Goal: Task Accomplishment & Management: Complete application form

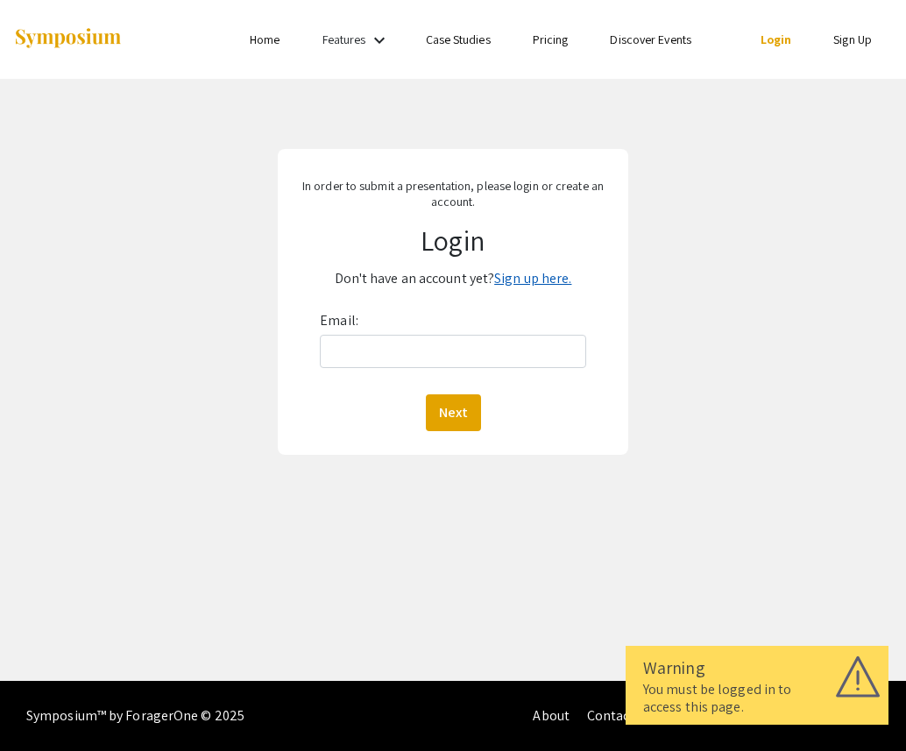
click at [527, 283] on link "Sign up here." at bounding box center [532, 278] width 77 height 18
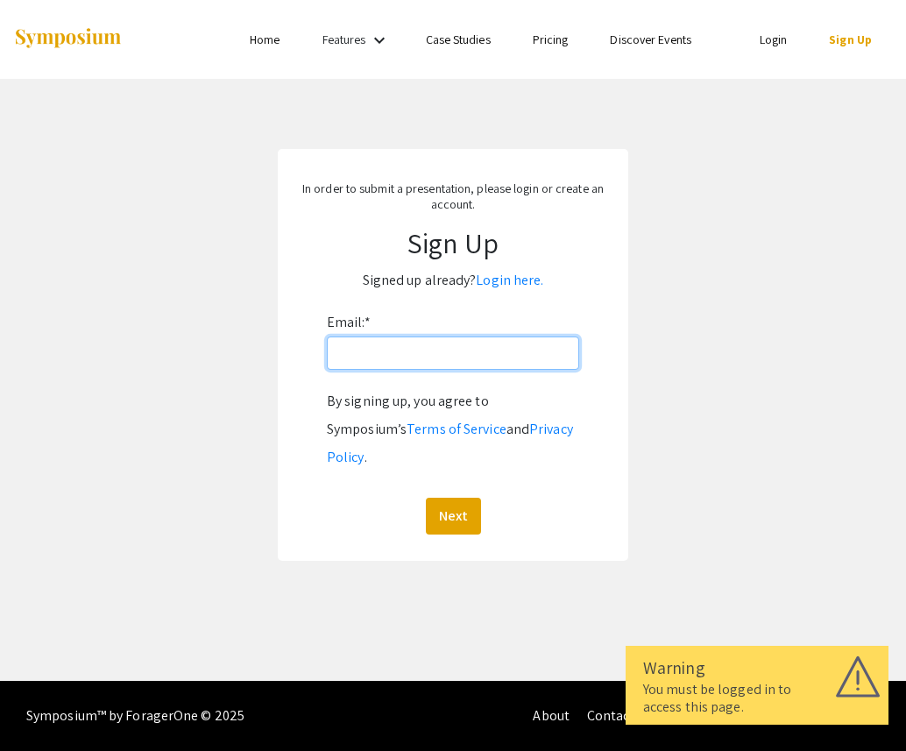
click at [421, 355] on input "Email: *" at bounding box center [453, 353] width 252 height 33
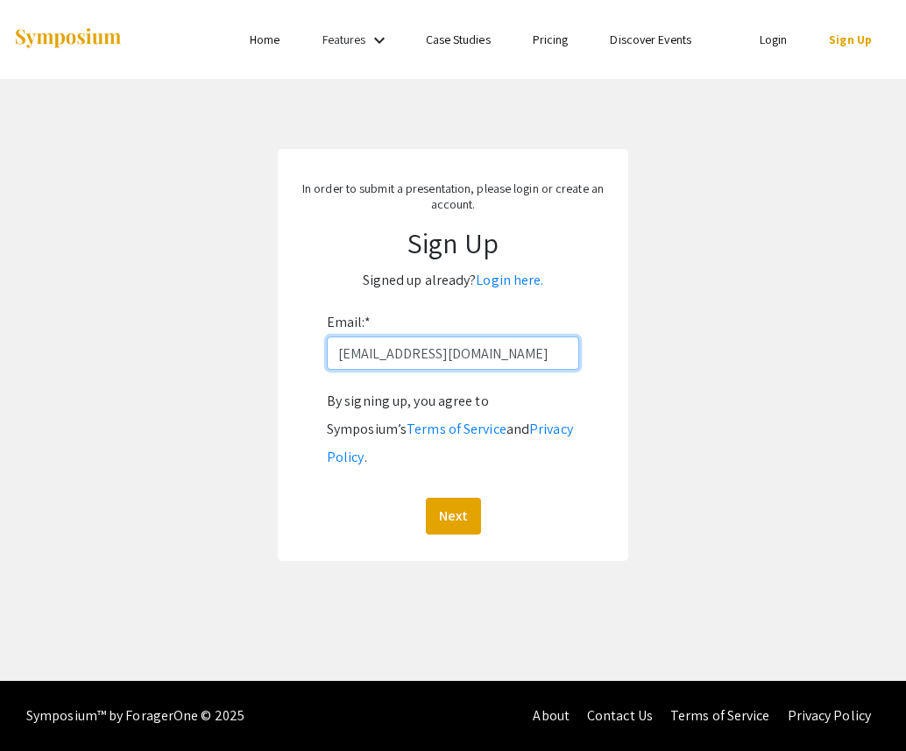
type input "m1savas@student.bridgew.edu"
click at [426, 498] on button "Next" at bounding box center [453, 516] width 55 height 37
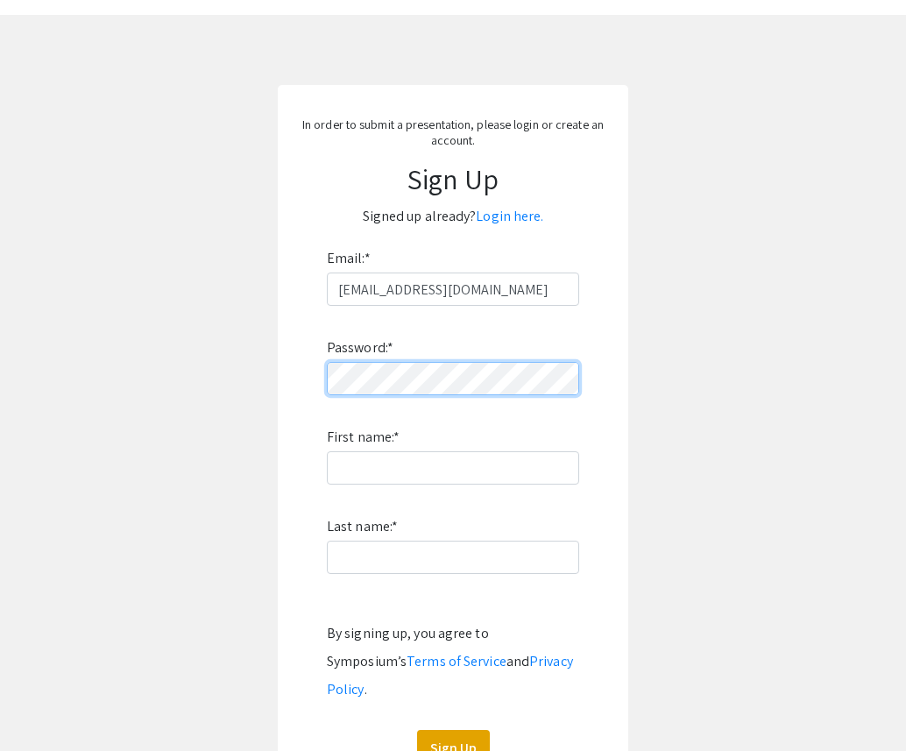
scroll to position [97, 0]
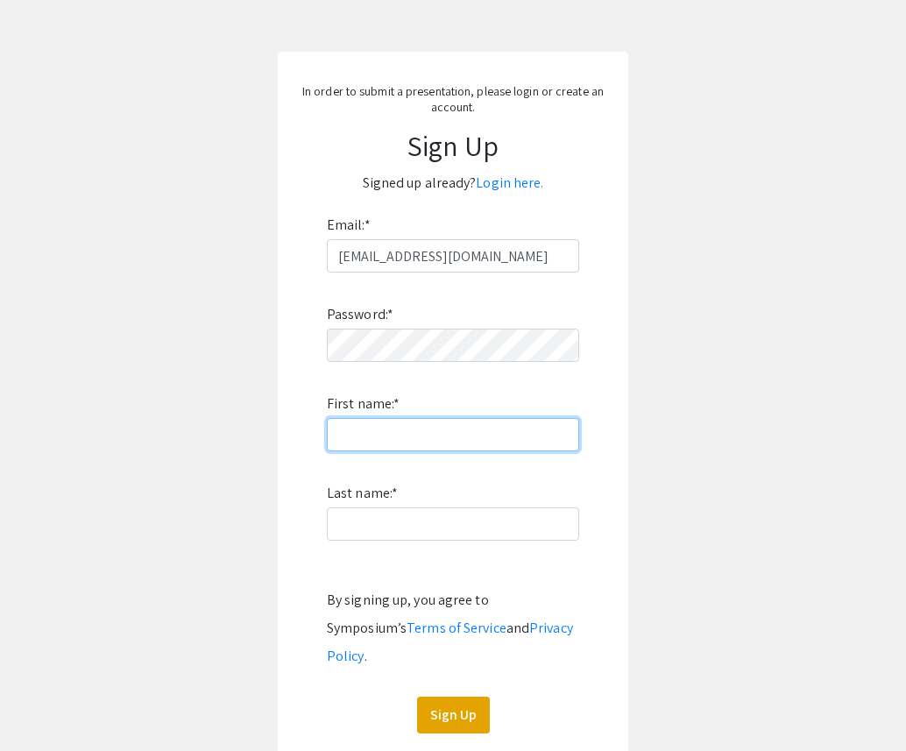
click at [415, 439] on input "First name: *" at bounding box center [453, 434] width 252 height 33
type input "Miah"
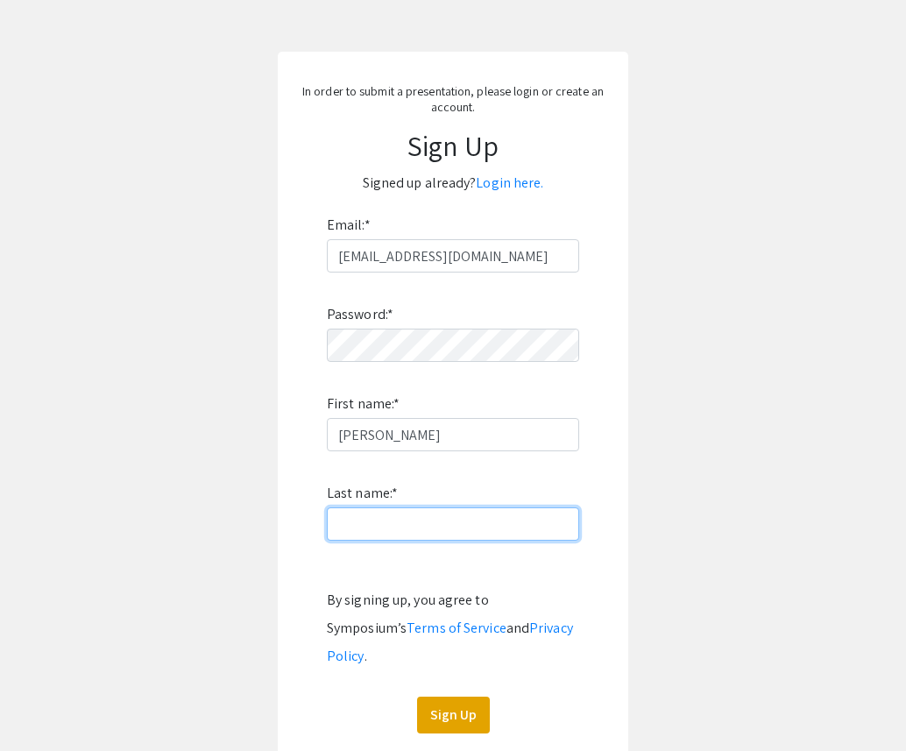
click at [389, 519] on input "Last name: *" at bounding box center [453, 523] width 252 height 33
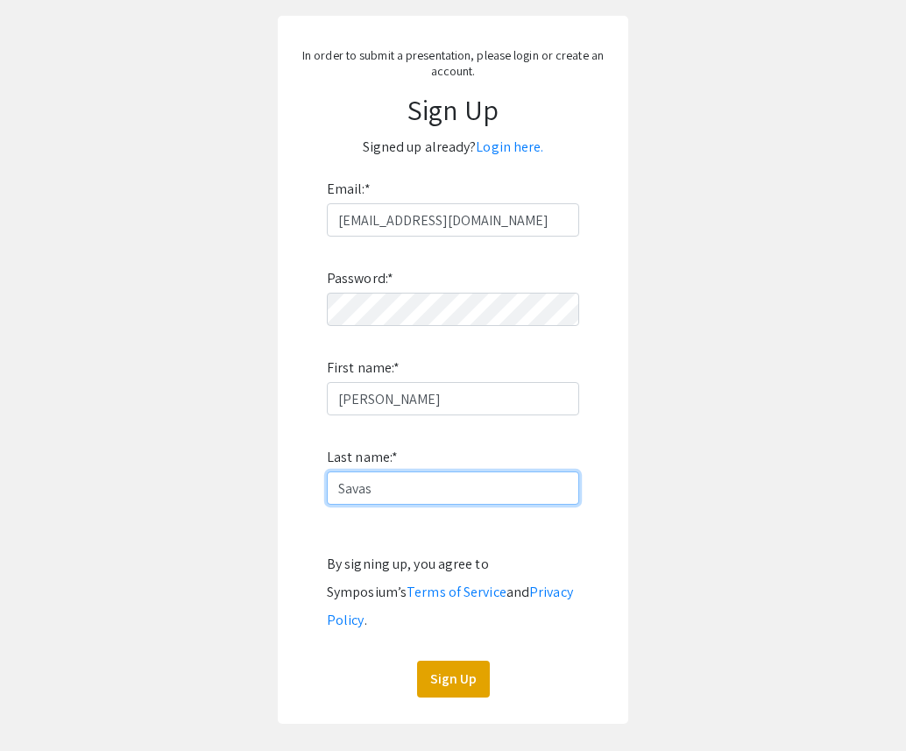
scroll to position [171, 0]
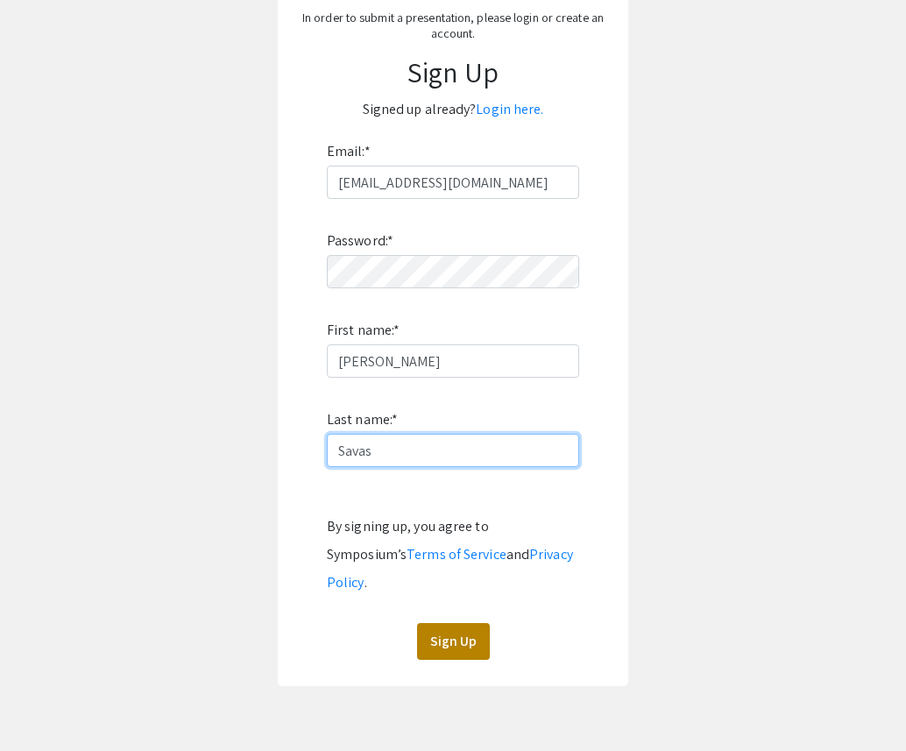
type input "Savas"
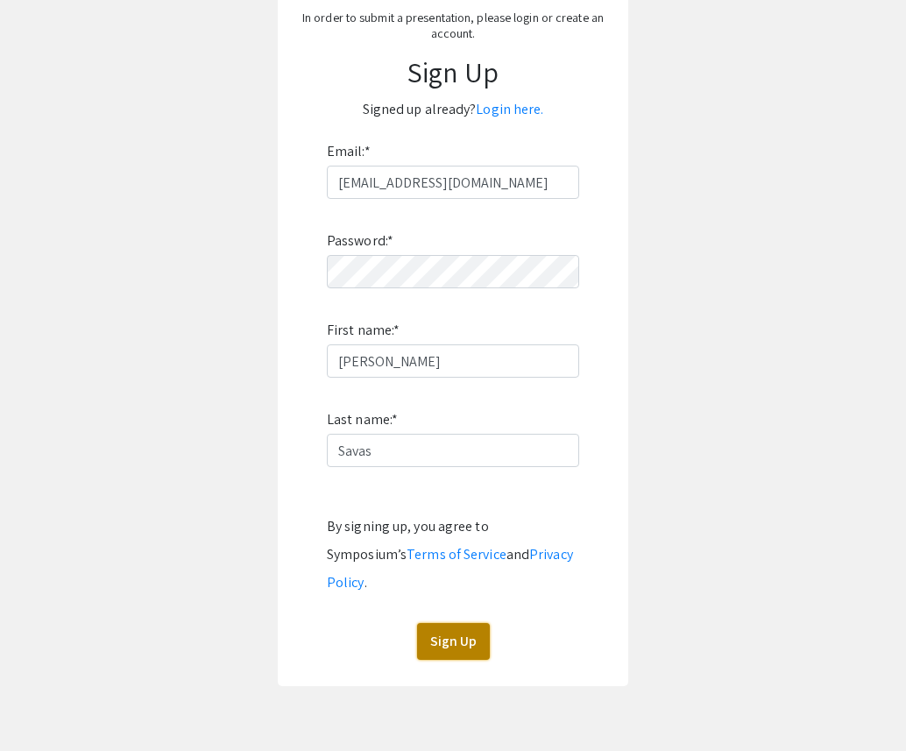
click at [451, 623] on button "Sign Up" at bounding box center [453, 641] width 73 height 37
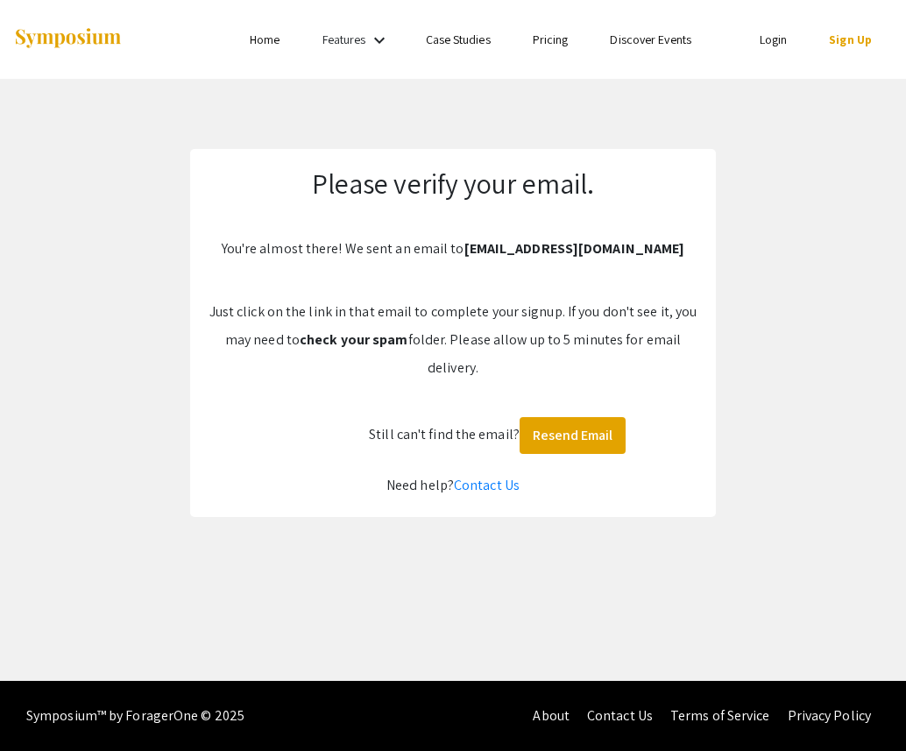
scroll to position [0, 0]
click at [776, 45] on link "Login" at bounding box center [774, 40] width 28 height 16
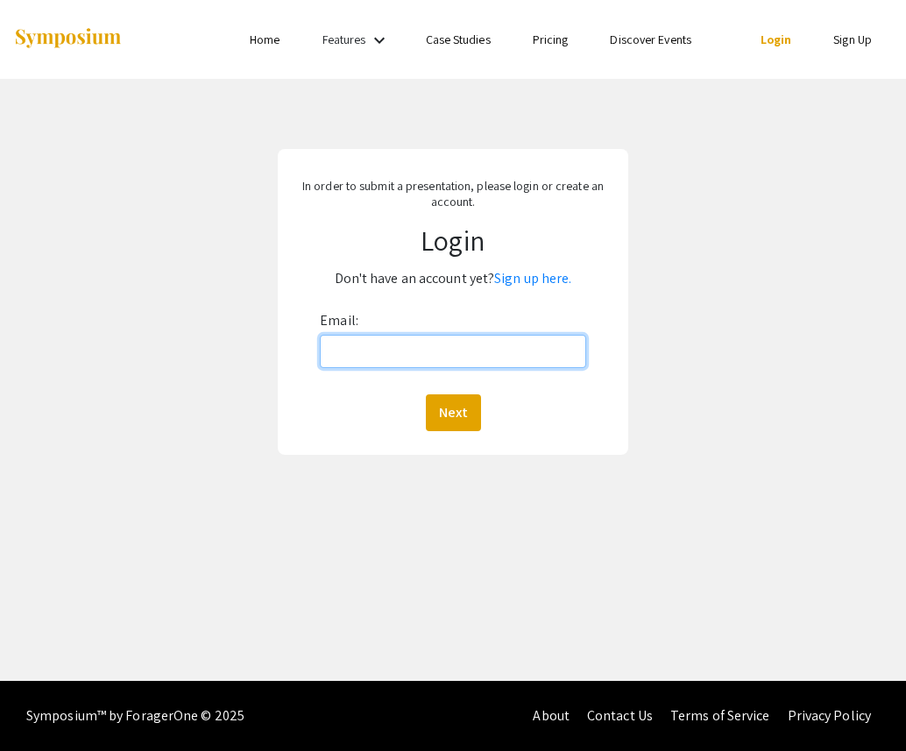
click at [424, 337] on input "Email:" at bounding box center [453, 351] width 266 height 33
type input "m1savas@student.bridgew.edu"
click at [426, 394] on button "Next" at bounding box center [453, 412] width 55 height 37
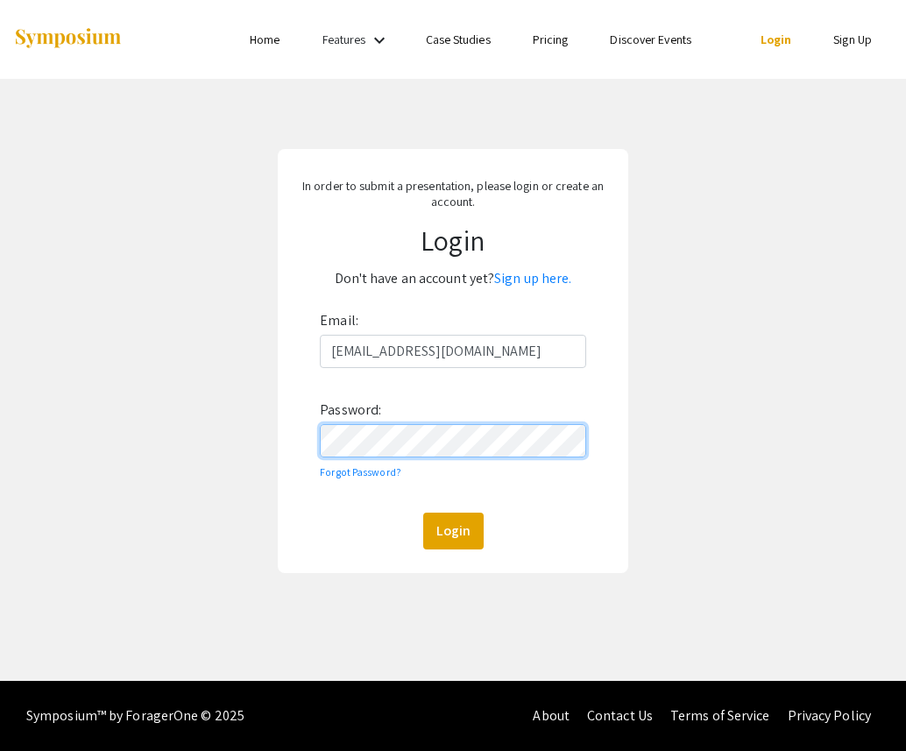
click at [423, 513] on button "Login" at bounding box center [453, 531] width 60 height 37
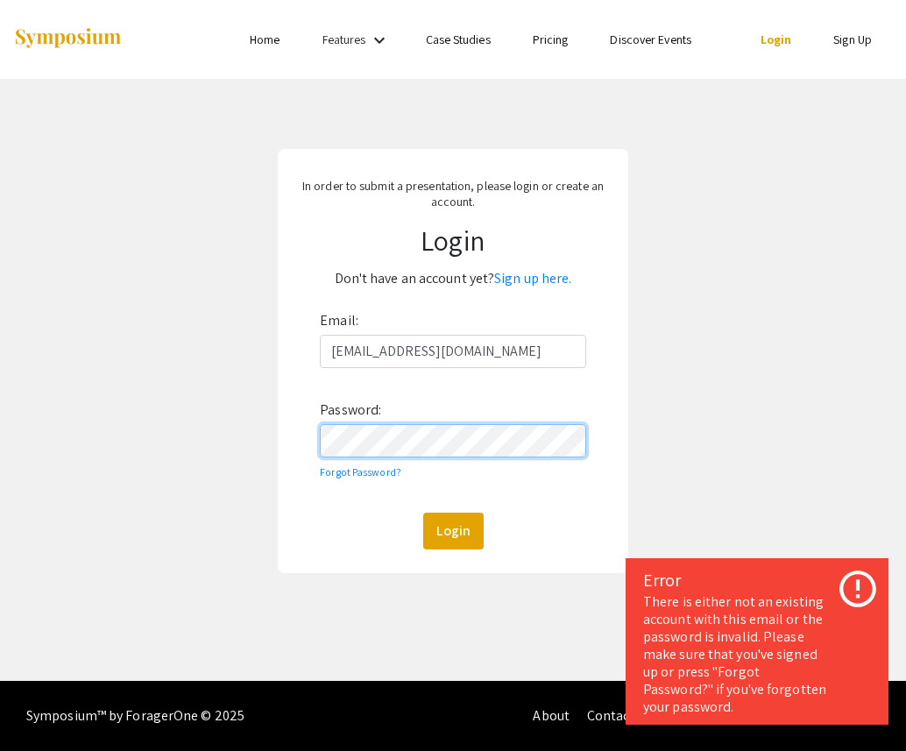
click at [423, 513] on button "Login" at bounding box center [453, 531] width 60 height 37
